Goal: Information Seeking & Learning: Find specific page/section

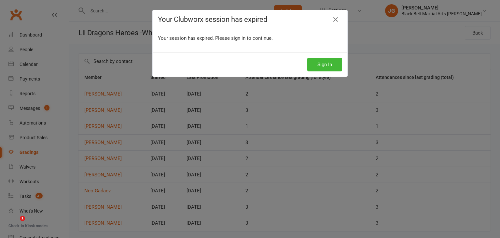
scroll to position [20, 0]
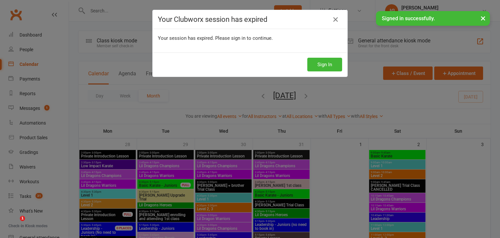
scroll to position [765, 0]
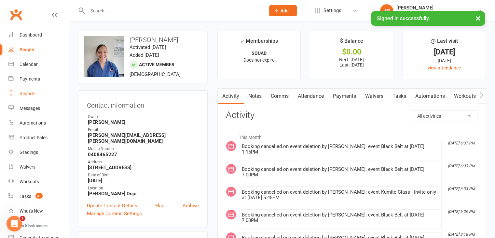
click at [25, 95] on div "Reports" at bounding box center [28, 93] width 16 height 5
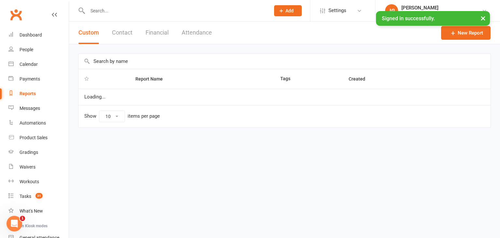
click at [125, 35] on button "Contact" at bounding box center [122, 32] width 20 height 22
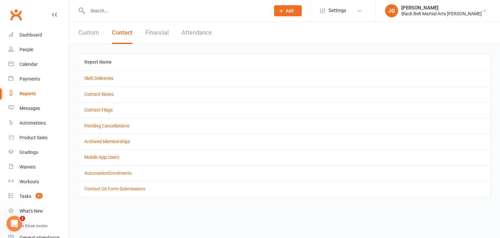
click at [103, 90] on td "Contact Notes" at bounding box center [284, 94] width 412 height 16
click at [105, 96] on link "Contact Notes" at bounding box center [98, 93] width 29 height 5
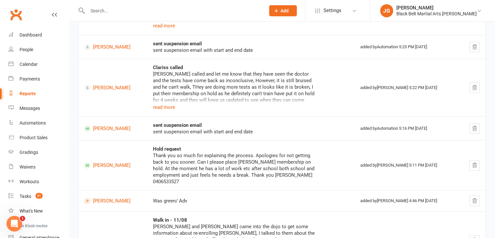
scroll to position [178, 0]
click at [166, 104] on button "read more" at bounding box center [164, 107] width 22 height 8
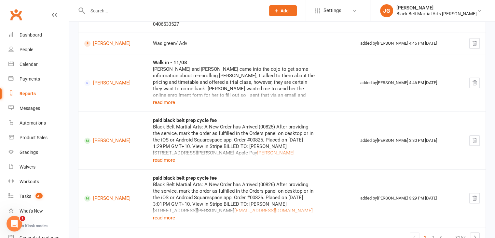
scroll to position [352, 0]
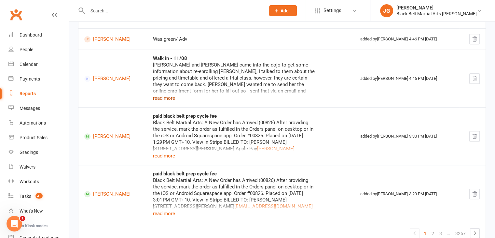
click at [170, 99] on button "read more" at bounding box center [164, 98] width 22 height 8
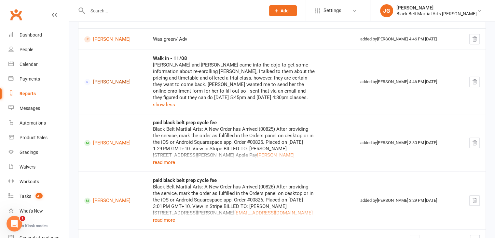
click at [117, 81] on link "Pamela Martinez Cruz" at bounding box center [112, 82] width 57 height 6
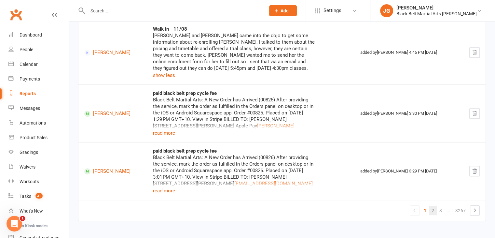
click at [430, 211] on link "2" at bounding box center [433, 210] width 8 height 9
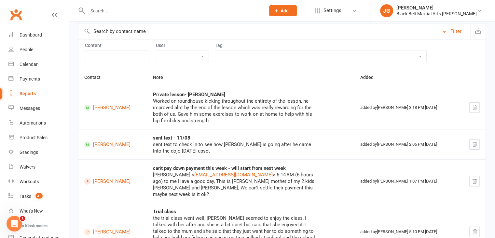
scroll to position [46, 0]
click at [112, 144] on link "Angus Walsh" at bounding box center [112, 145] width 57 height 6
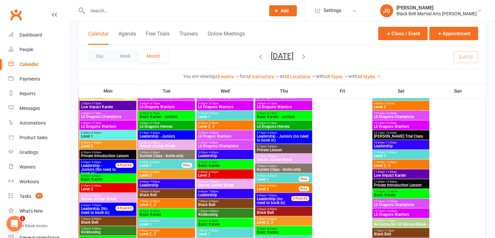
scroll to position [795, 0]
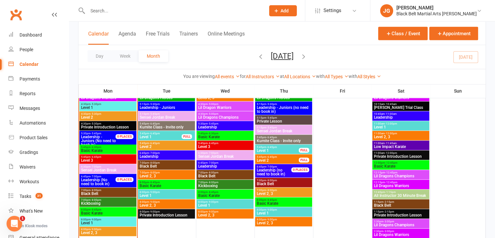
click at [101, 203] on span "Kickboxing" at bounding box center [108, 203] width 54 height 4
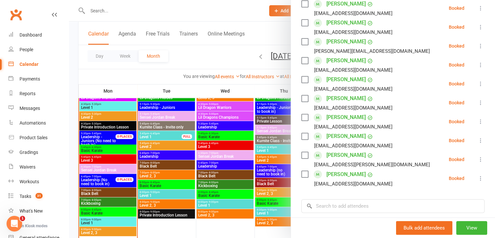
scroll to position [279, 0]
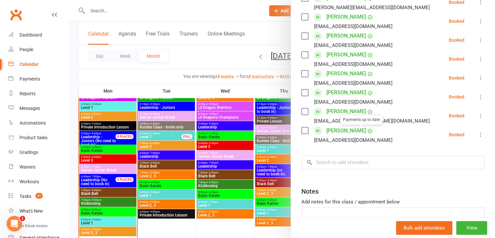
click at [256, 126] on div at bounding box center [282, 119] width 426 height 238
